Goal: Transaction & Acquisition: Purchase product/service

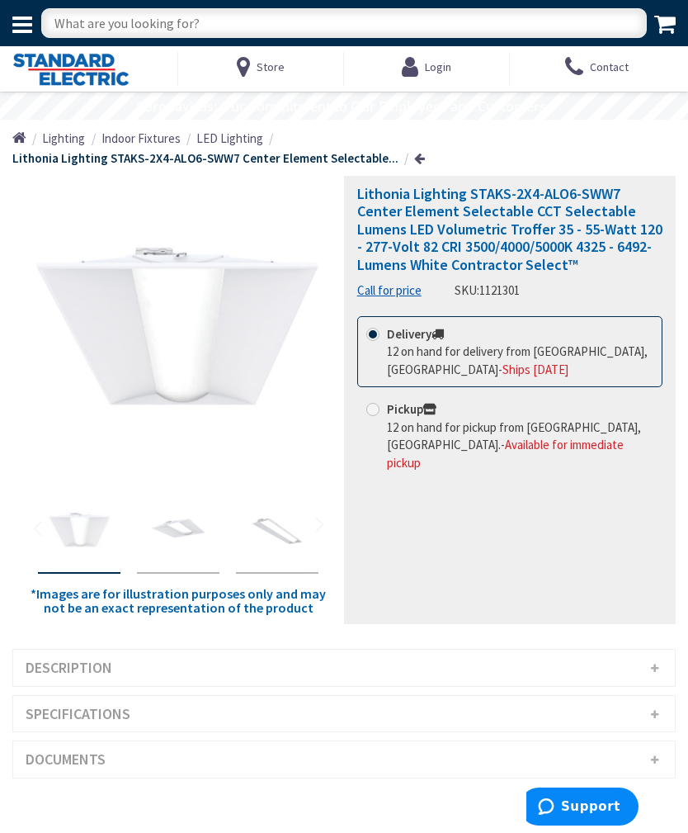
click at [235, 31] on input "text" at bounding box center [344, 23] width 606 height 30
type input "L"
click at [142, 32] on input "text" at bounding box center [344, 23] width 606 height 30
click at [76, 26] on input "text" at bounding box center [344, 23] width 606 height 30
paste input "Lithonia"
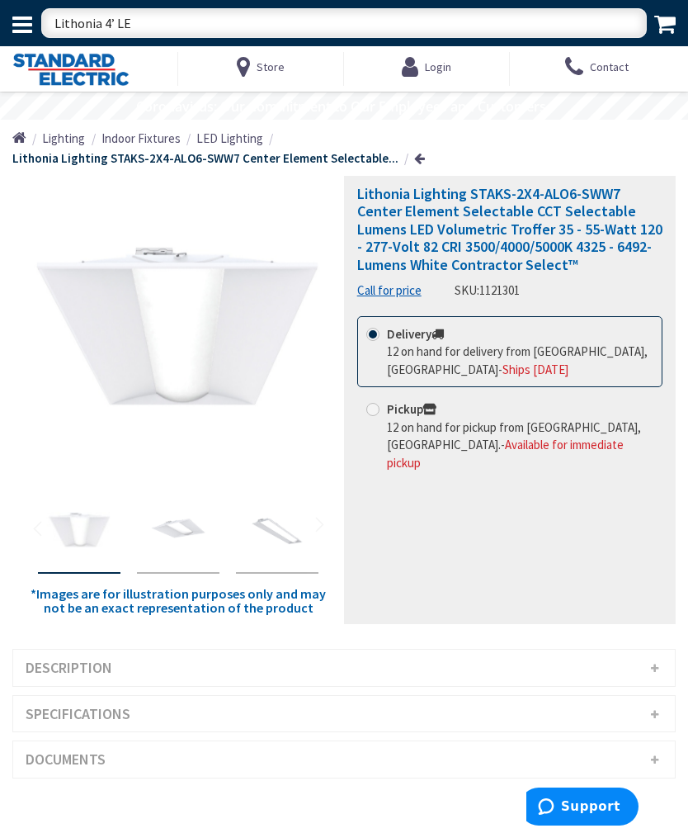
type input "Lithonia 4’ LED"
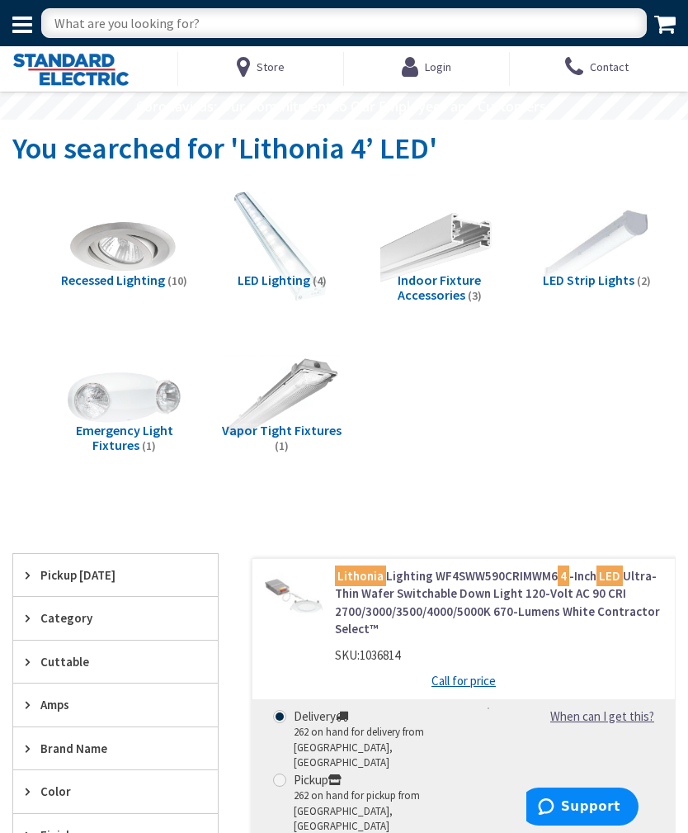
click at [441, 73] on span "Login" at bounding box center [438, 66] width 26 height 15
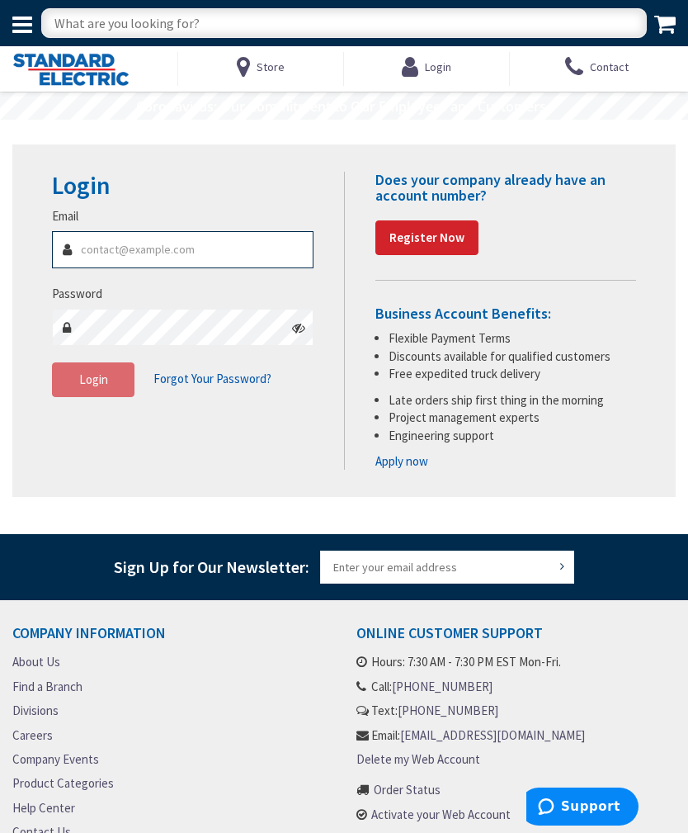
type input "[EMAIL_ADDRESS][DOMAIN_NAME]"
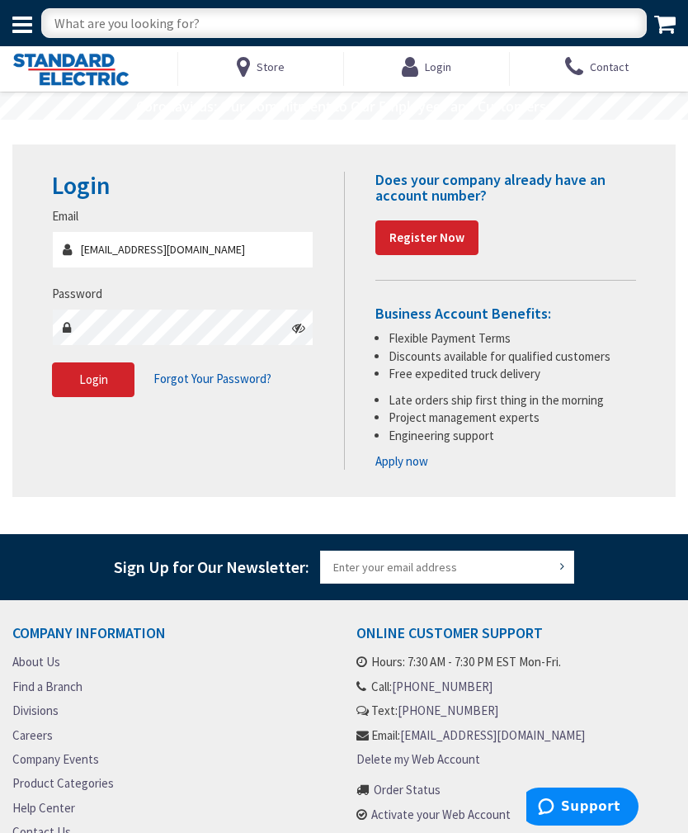
click at [93, 378] on button "Login" at bounding box center [93, 379] width 83 height 35
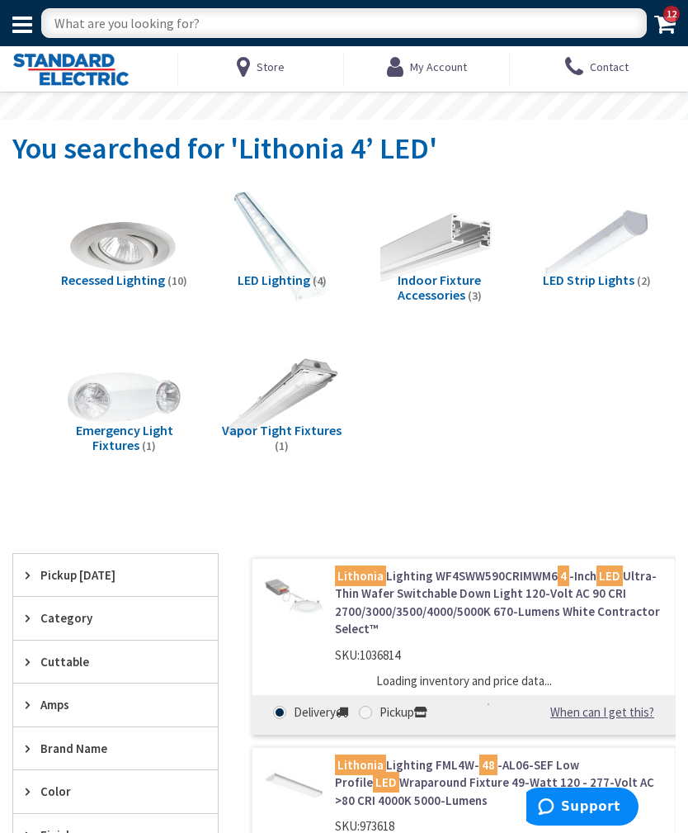
click at [172, 35] on input "text" at bounding box center [344, 23] width 606 height 30
click at [157, 31] on input "text" at bounding box center [344, 23] width 606 height 30
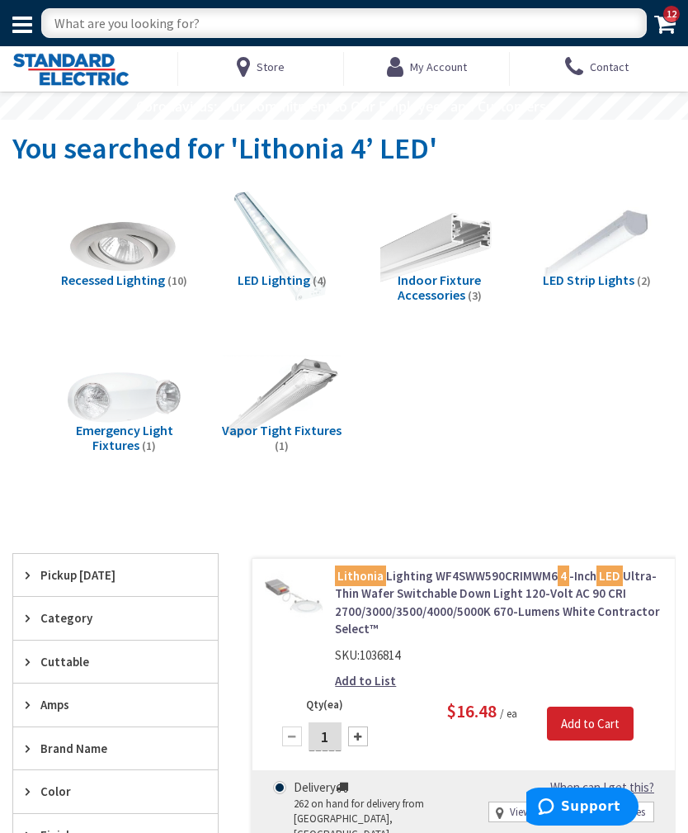
paste input "MNSSL48ALO3MVOLTGZV"
type input "MNSSL48ALO3MVOLTGZV"
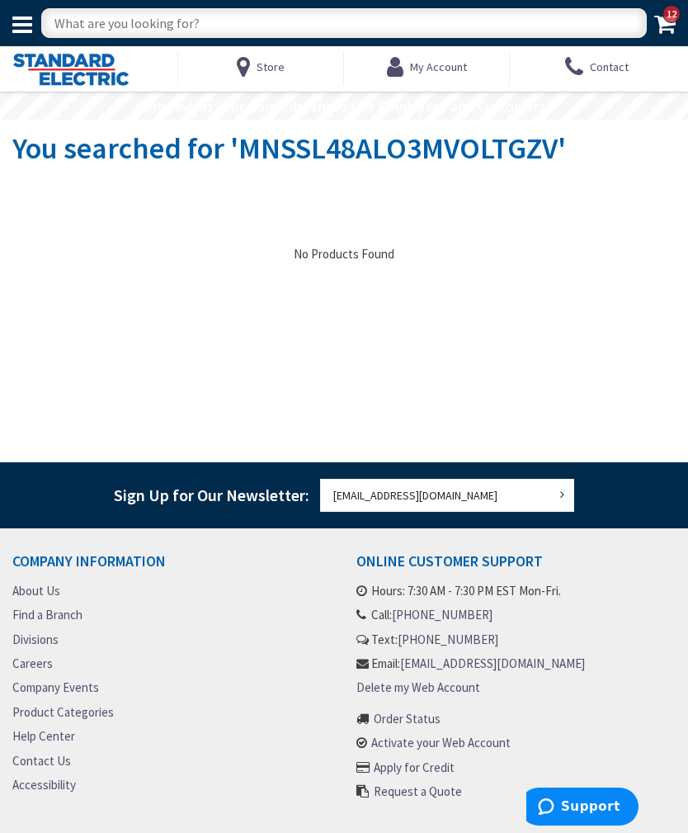
click at [148, 25] on input "text" at bounding box center [344, 23] width 606 height 30
paste input "Lithonia Lighting 4-ft 1 -Light Adjustable Lumens Switchable white LED Strip Li…"
type input "Lithonia Lighting 4-ft 1 -Light Adjustable Lumens Switchable white LED Strip Li…"
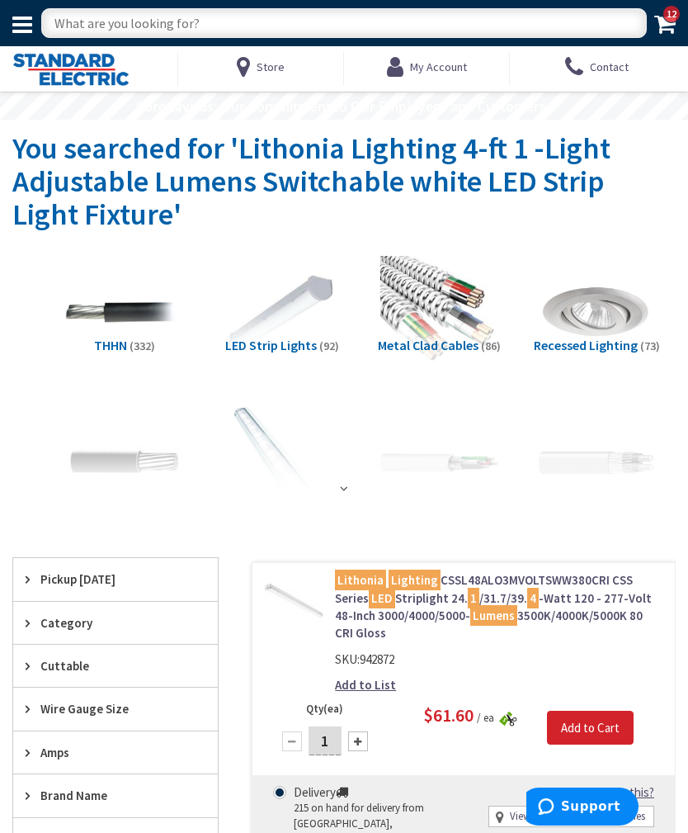
click at [295, 334] on img at bounding box center [282, 312] width 118 height 118
